Goal: Book appointment/travel/reservation

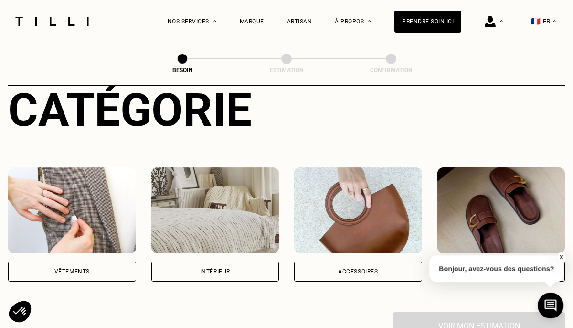
scroll to position [190, 0]
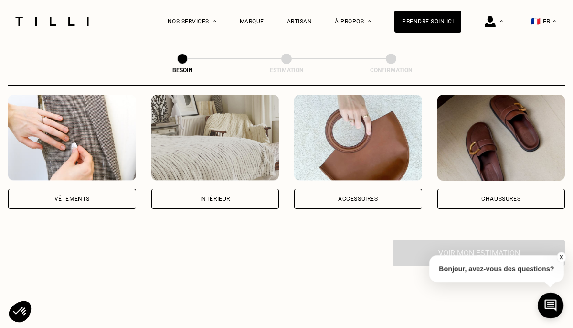
click at [95, 189] on div "Vêtements" at bounding box center [72, 199] width 128 height 20
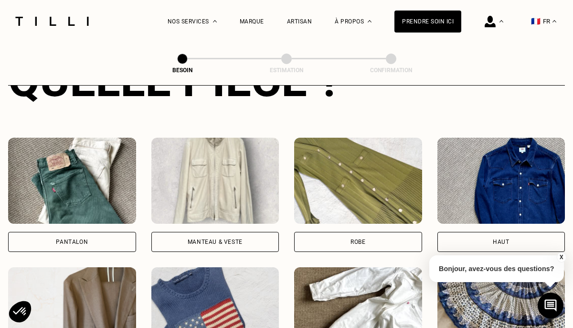
scroll to position [425, 0]
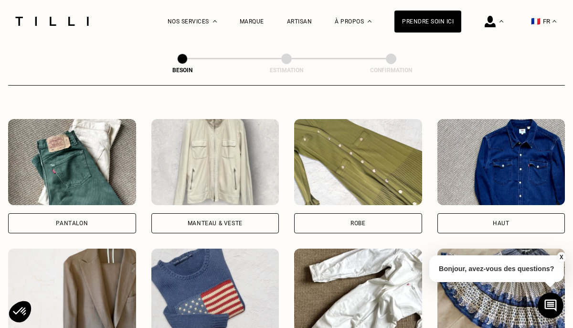
click at [86, 185] on img at bounding box center [72, 162] width 128 height 86
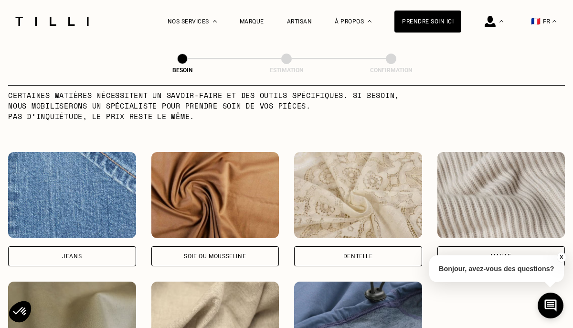
scroll to position [1014, 0]
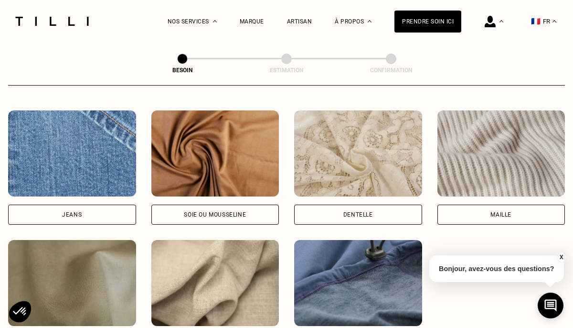
click at [86, 183] on img at bounding box center [72, 153] width 128 height 86
select select "FR"
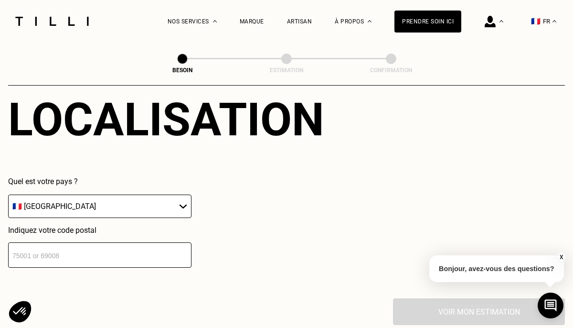
scroll to position [1375, 0]
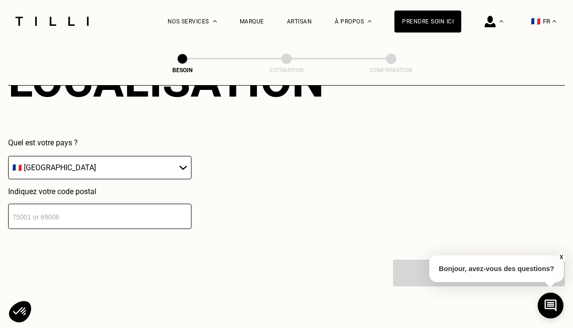
click at [84, 206] on input "number" at bounding box center [99, 215] width 183 height 25
type input "78000"
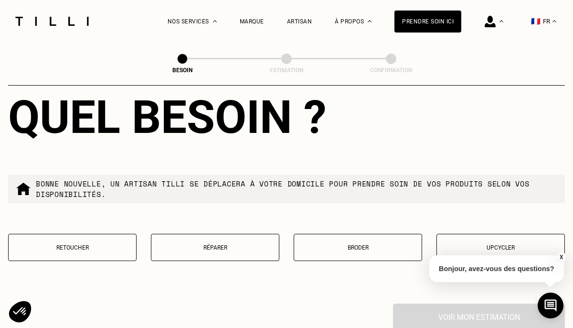
scroll to position [1576, 0]
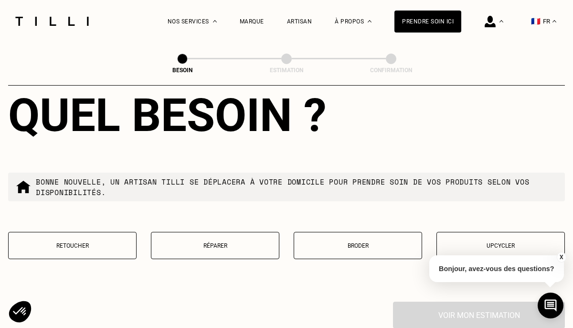
click at [80, 245] on button "Retoucher" at bounding box center [72, 245] width 128 height 27
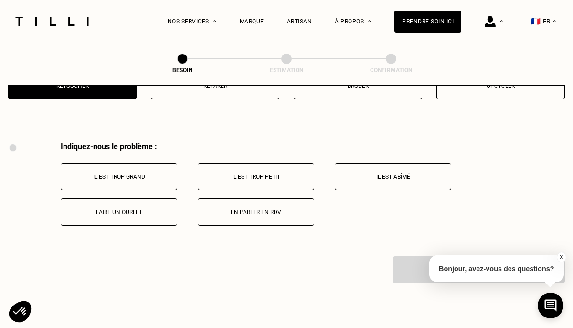
scroll to position [1737, 0]
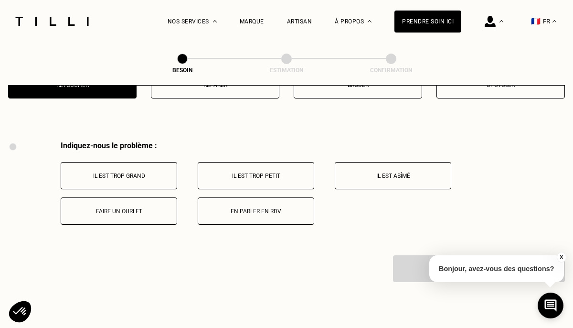
click at [151, 208] on p "Faire un ourlet" at bounding box center [119, 211] width 106 height 7
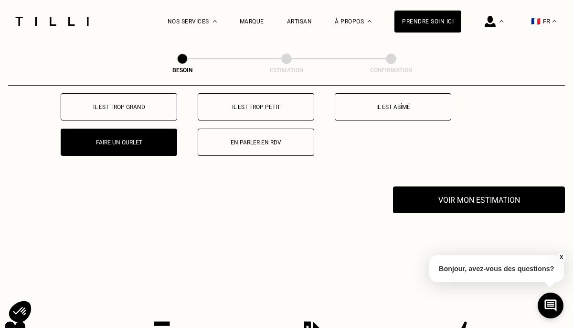
scroll to position [1875, 0]
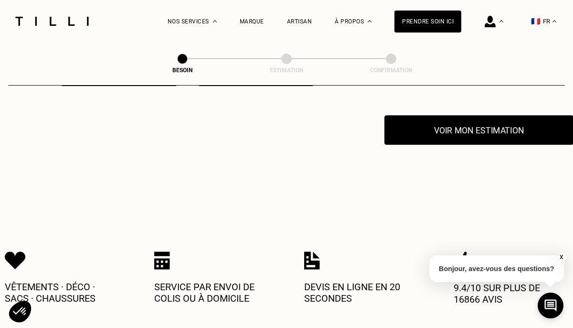
click at [485, 126] on button "Voir mon estimation" at bounding box center [478, 130] width 189 height 30
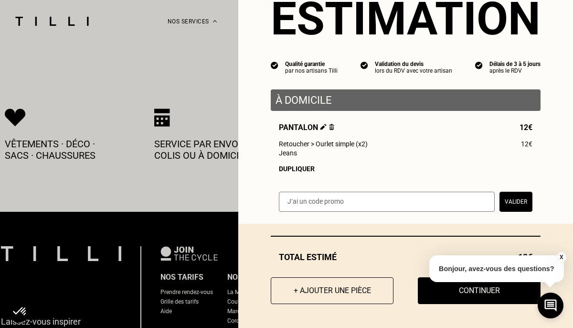
scroll to position [2019, 0]
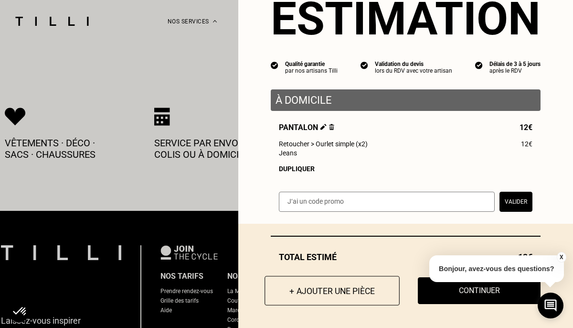
click at [369, 291] on button "+ Ajouter une pièce" at bounding box center [332, 291] width 135 height 30
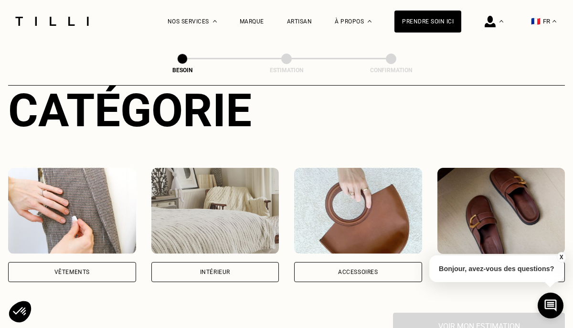
scroll to position [154, 0]
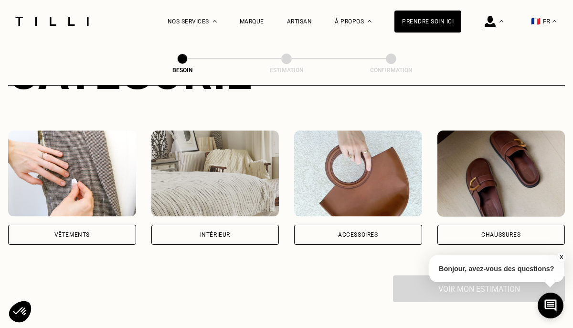
click at [67, 159] on img at bounding box center [72, 173] width 128 height 86
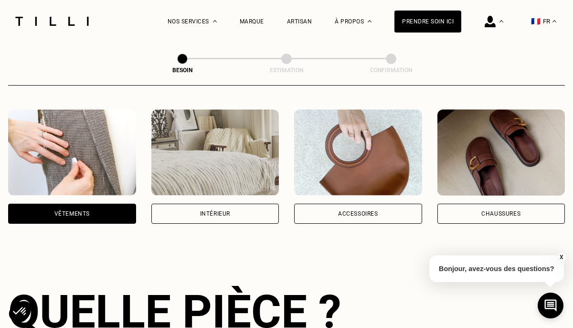
scroll to position [171, 0]
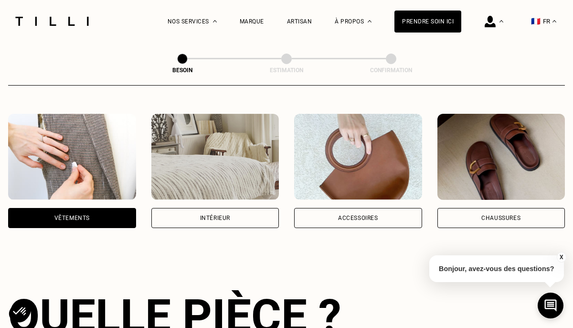
click at [61, 215] on div "Vêtements" at bounding box center [71, 218] width 35 height 6
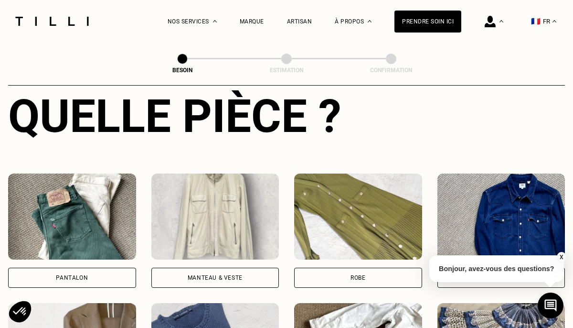
click at [61, 204] on img at bounding box center [72, 216] width 128 height 86
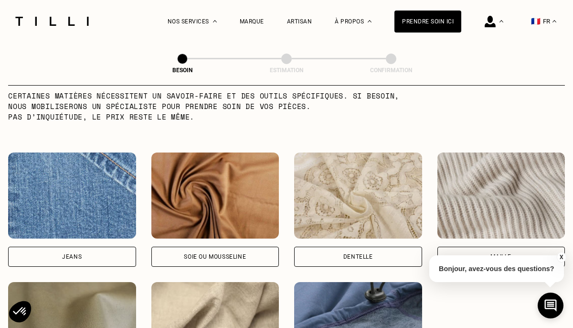
click at [61, 204] on img at bounding box center [72, 195] width 128 height 86
select select "FR"
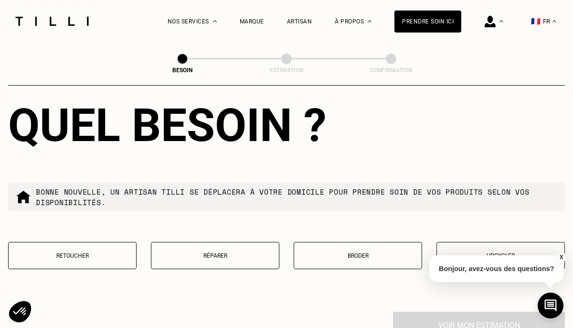
scroll to position [1574, 0]
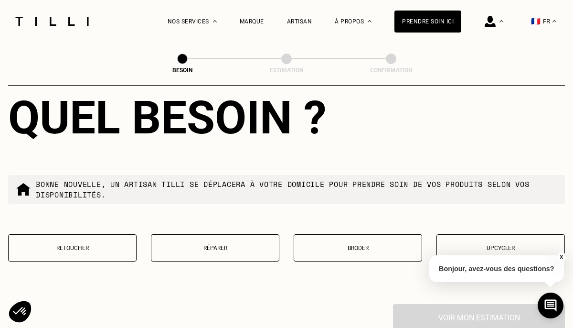
click at [66, 234] on button "Retoucher" at bounding box center [72, 247] width 128 height 27
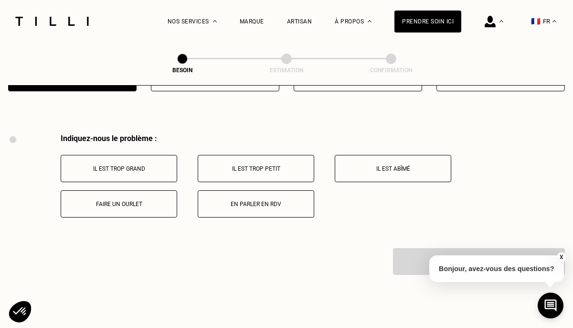
scroll to position [1764, 0]
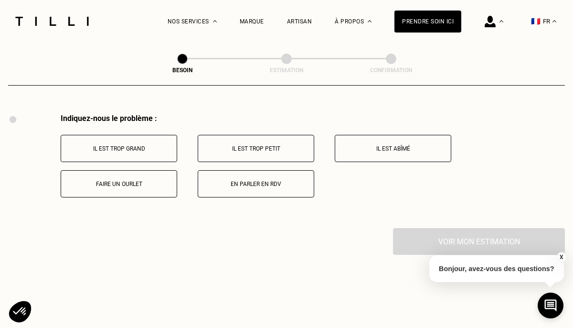
click at [120, 181] on p "Faire un ourlet" at bounding box center [119, 184] width 106 height 7
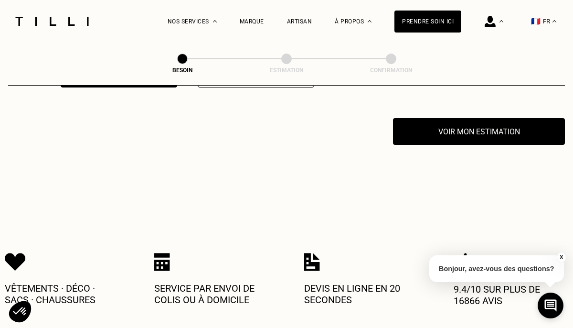
scroll to position [1875, 0]
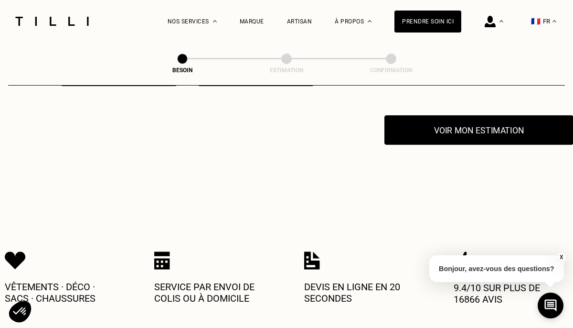
click at [489, 122] on button "Voir mon estimation" at bounding box center [478, 130] width 189 height 30
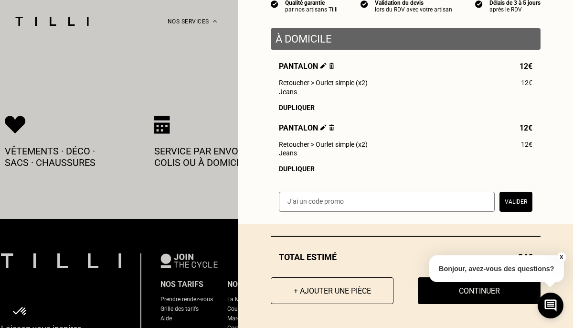
scroll to position [2036, 0]
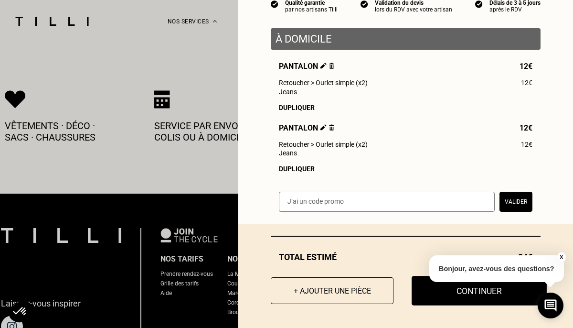
click at [454, 294] on button "Continuer" at bounding box center [479, 291] width 135 height 30
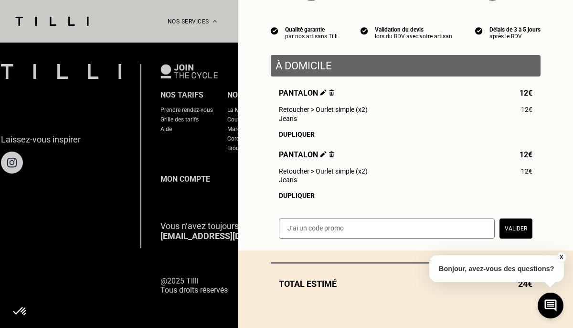
scroll to position [74, 0]
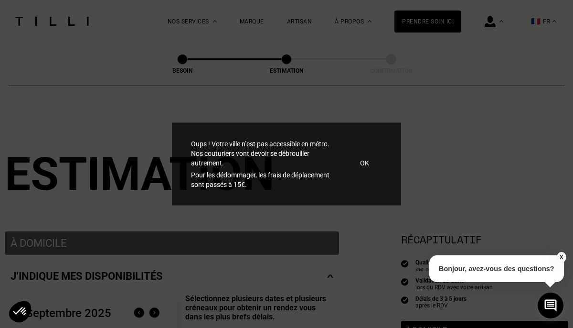
click at [365, 164] on p "OK" at bounding box center [364, 163] width 9 height 10
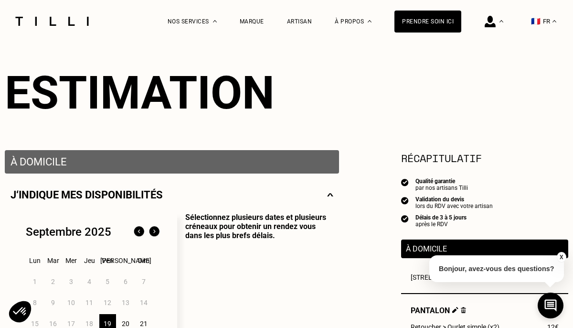
scroll to position [166, 0]
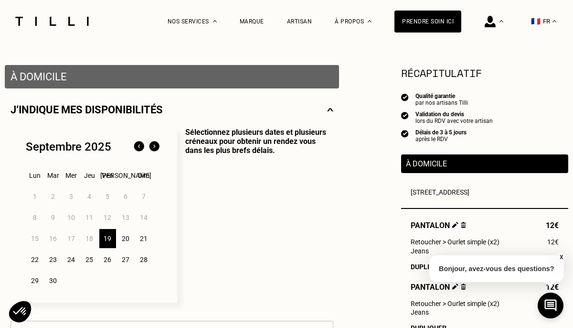
click at [109, 241] on div "19" at bounding box center [107, 238] width 17 height 19
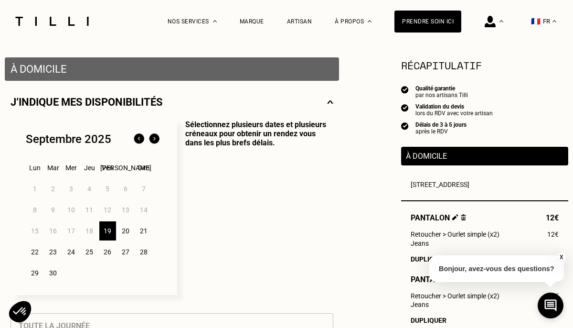
scroll to position [175, 0]
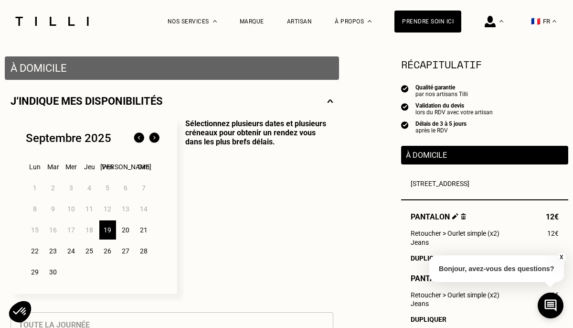
click at [127, 229] on div "20" at bounding box center [125, 229] width 17 height 19
click at [112, 227] on div "19" at bounding box center [107, 229] width 17 height 19
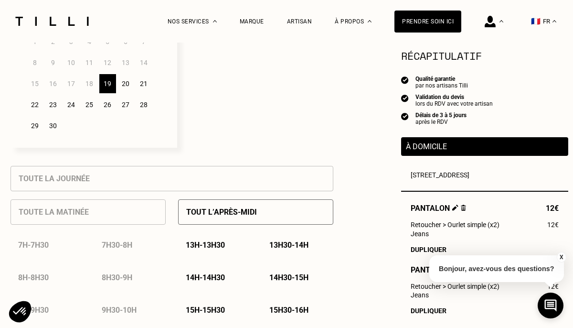
scroll to position [320, 0]
click at [142, 84] on div "21" at bounding box center [144, 84] width 17 height 19
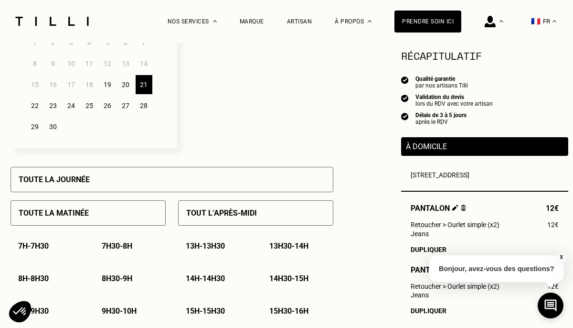
click at [114, 84] on div "19" at bounding box center [107, 84] width 17 height 19
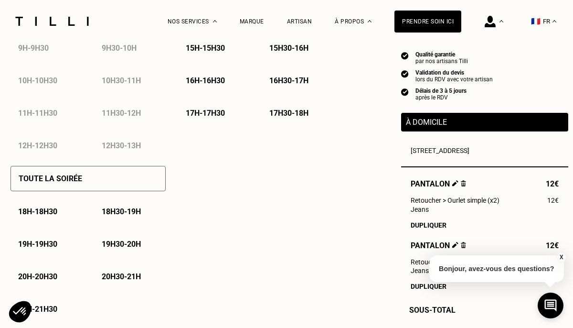
scroll to position [584, 0]
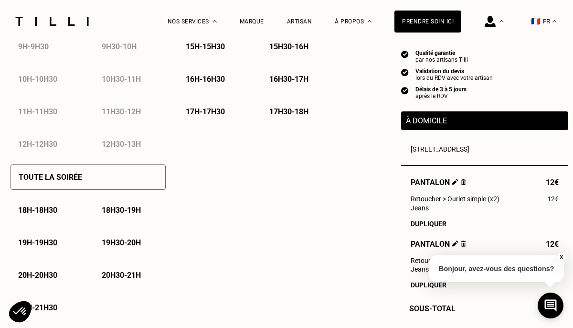
click at [112, 186] on div "Toute la soirée" at bounding box center [88, 176] width 155 height 25
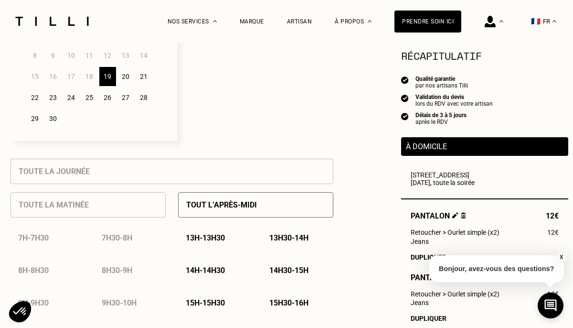
scroll to position [317, 0]
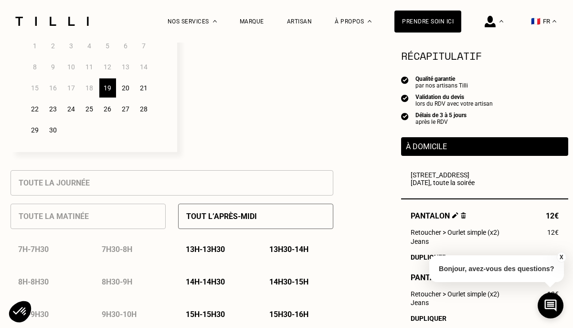
click at [128, 88] on div "20" at bounding box center [125, 87] width 17 height 19
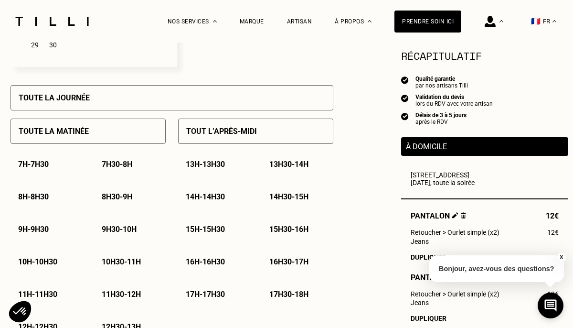
scroll to position [319, 0]
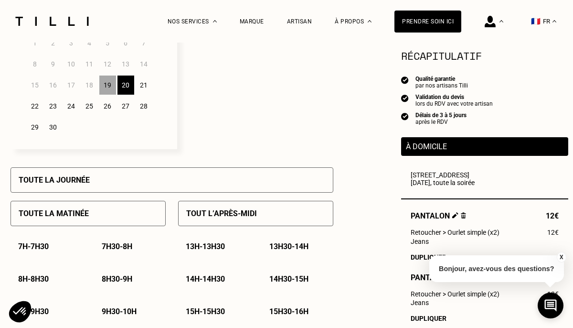
click at [144, 84] on div "21" at bounding box center [144, 84] width 17 height 19
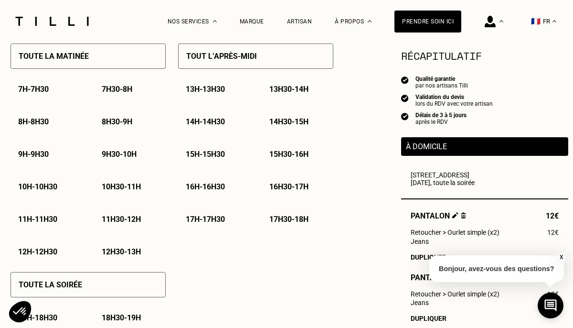
scroll to position [522, 0]
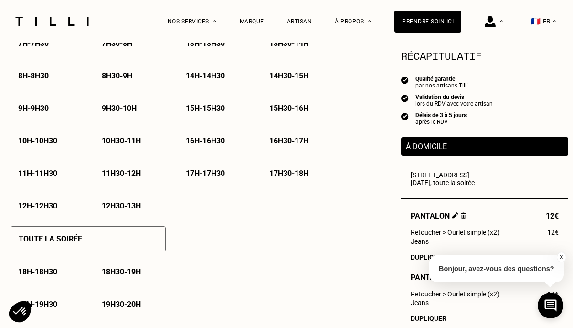
click at [106, 238] on div "Toute la soirée" at bounding box center [88, 238] width 155 height 25
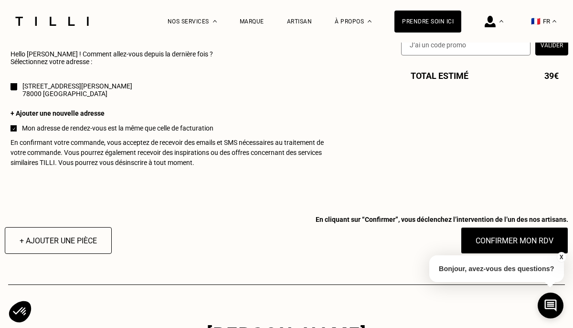
scroll to position [940, 0]
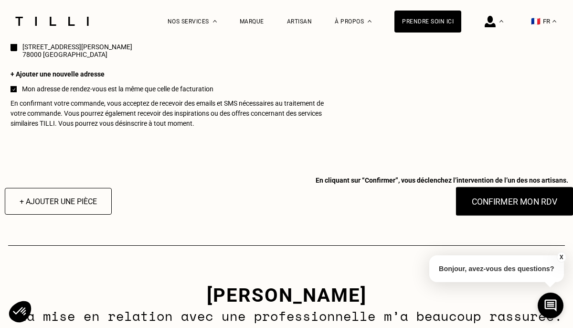
click at [510, 208] on button "Confirmer mon RDV" at bounding box center [515, 201] width 118 height 30
